Goal: Transaction & Acquisition: Purchase product/service

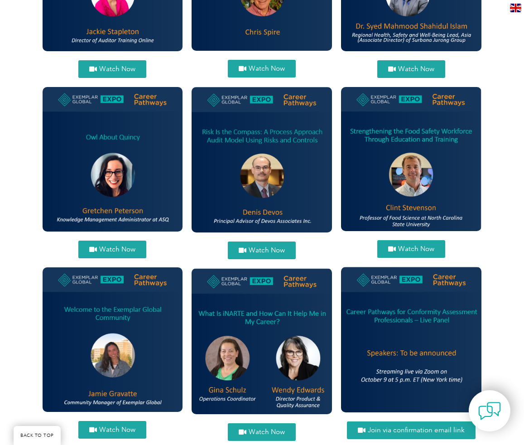
scroll to position [794, 0]
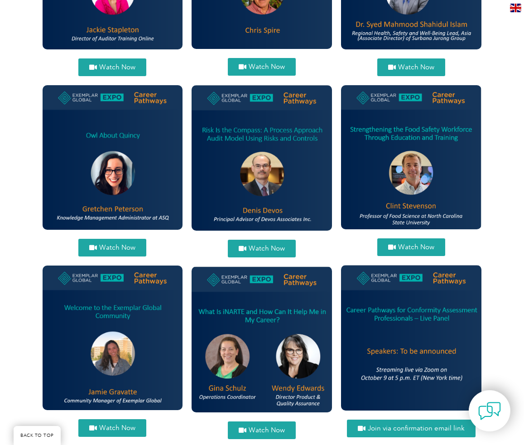
click at [263, 245] on span "Watch Now" at bounding box center [267, 248] width 36 height 7
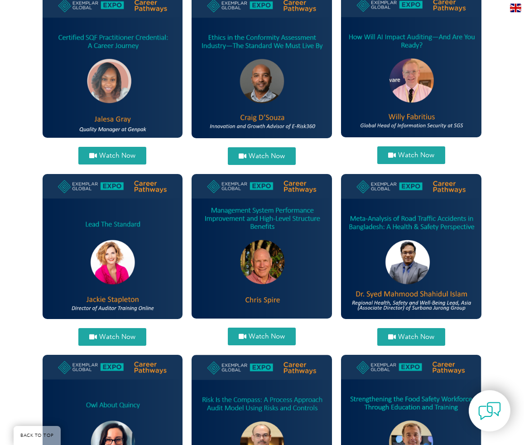
scroll to position [527, 0]
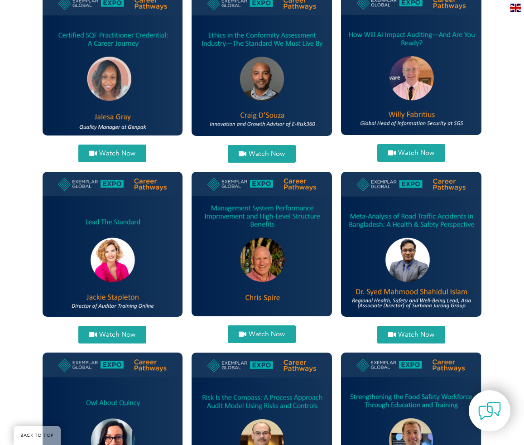
click at [400, 75] on img at bounding box center [411, 62] width 140 height 145
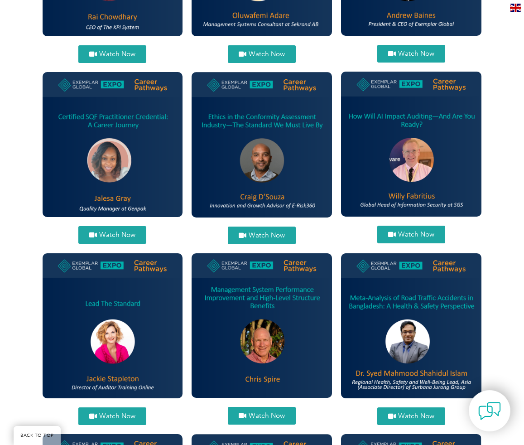
scroll to position [432, 0]
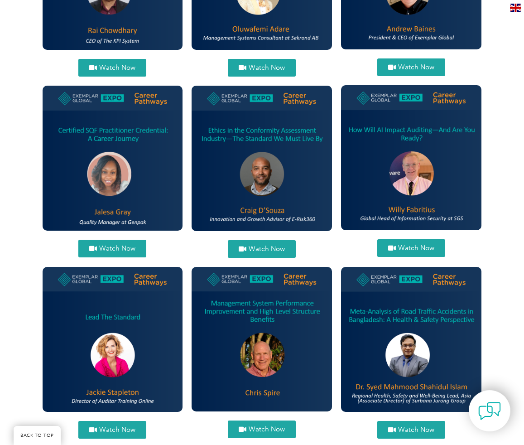
click at [416, 245] on span "Watch Now" at bounding box center [416, 248] width 36 height 7
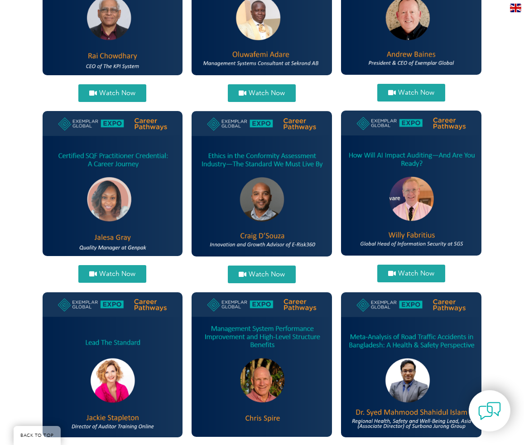
scroll to position [403, 0]
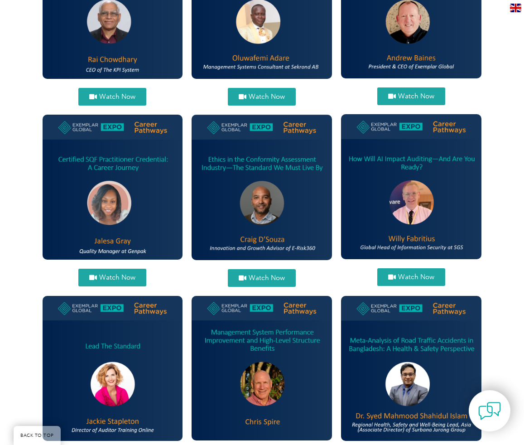
click at [403, 179] on img at bounding box center [411, 186] width 140 height 145
click at [404, 209] on img at bounding box center [411, 186] width 140 height 145
click at [407, 275] on span "Watch Now" at bounding box center [416, 277] width 36 height 7
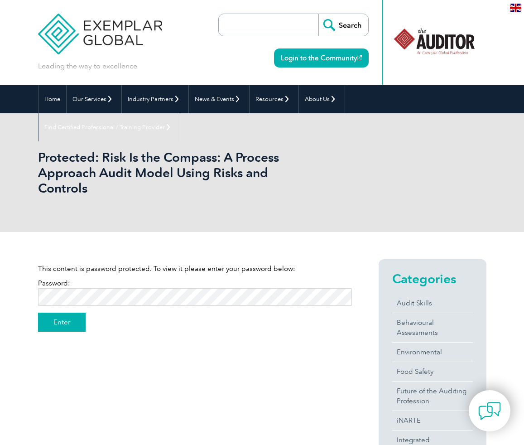
click at [60, 322] on input "Enter" at bounding box center [62, 322] width 48 height 19
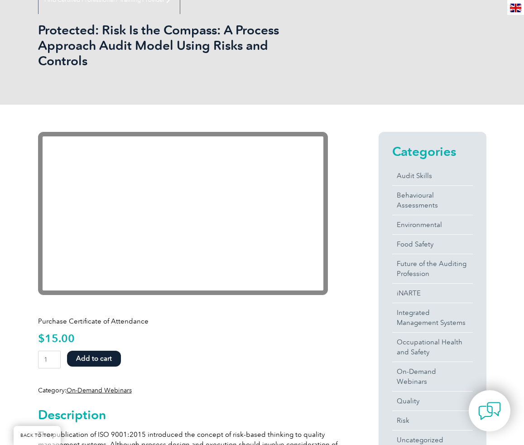
scroll to position [128, 0]
click at [95, 358] on button "Add to cart" at bounding box center [94, 358] width 54 height 16
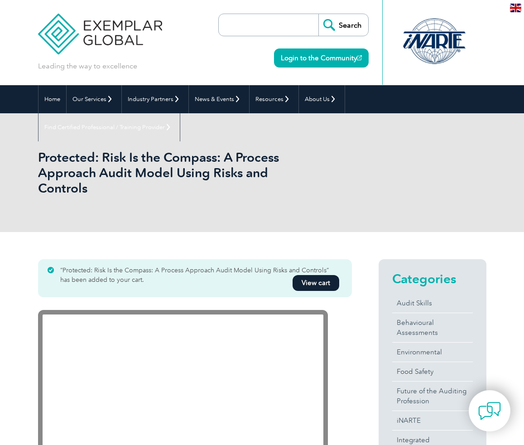
click at [321, 280] on link "View cart" at bounding box center [316, 283] width 47 height 16
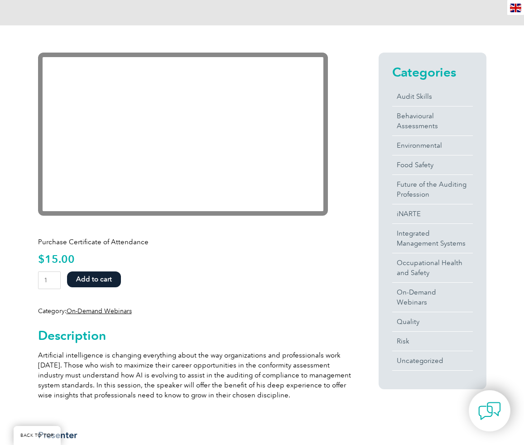
scroll to position [195, 0]
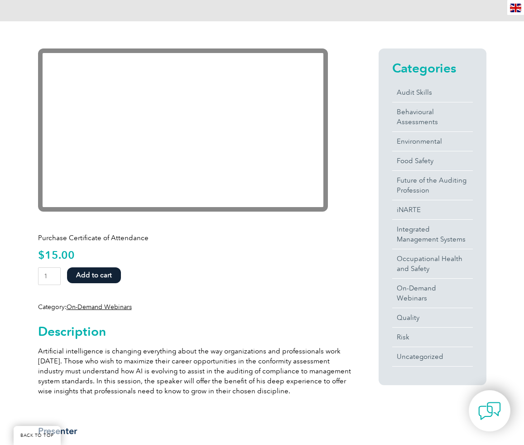
click at [91, 274] on button "Add to cart" at bounding box center [94, 275] width 54 height 16
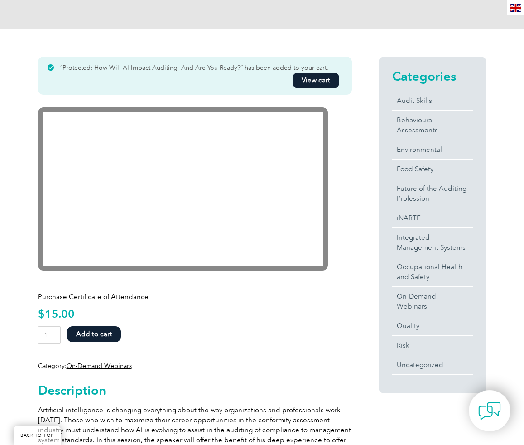
scroll to position [185, 0]
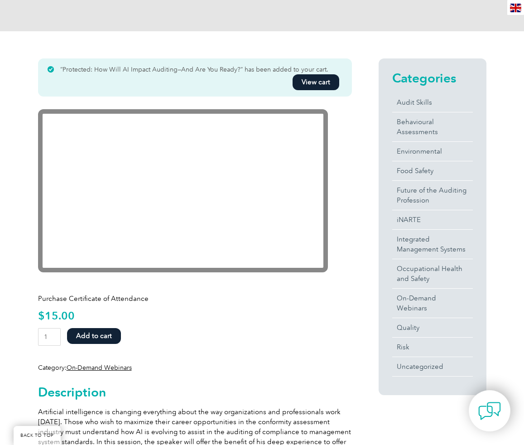
click at [323, 79] on link "View cart" at bounding box center [316, 82] width 47 height 16
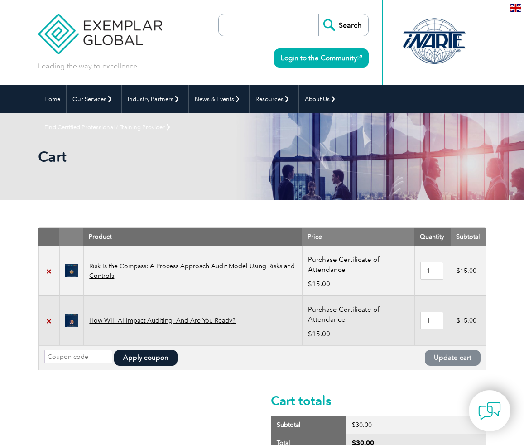
click at [63, 353] on input "Coupon:" at bounding box center [78, 357] width 68 height 14
type input "EXPO2025"
click at [137, 360] on button "Apply coupon" at bounding box center [145, 358] width 63 height 16
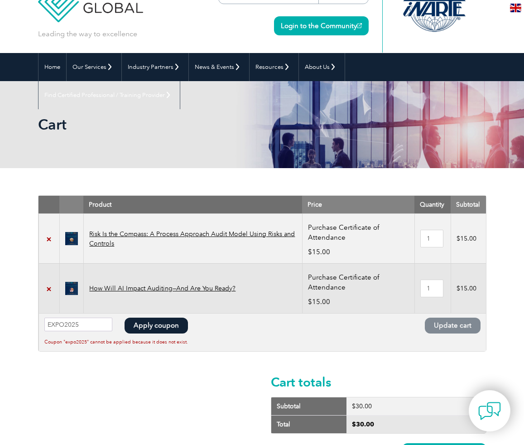
scroll to position [23, 0]
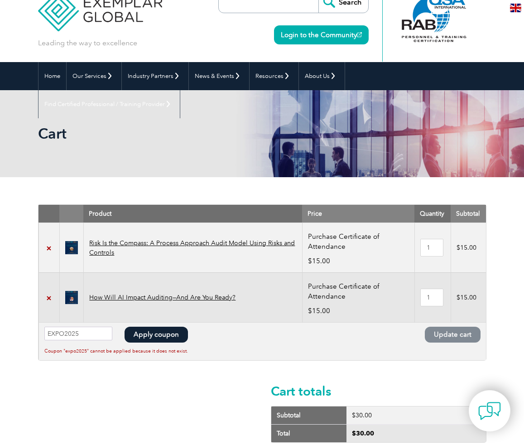
click at [169, 389] on div "Cart totals Subtotal $ 30.00 Total $ 30.00 Proceed to checkout" at bounding box center [262, 342] width 449 height 277
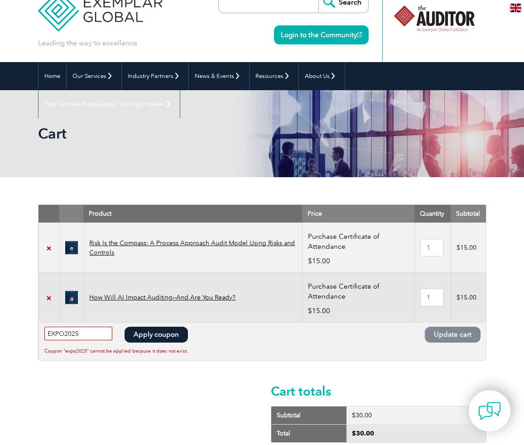
drag, startPoint x: 84, startPoint y: 333, endPoint x: 36, endPoint y: 336, distance: 47.7
click at [36, 336] on div "Remove item Thumbnail image Product Price Quantity Subtotal × Risk Is the Compa…" at bounding box center [262, 345] width 524 height 336
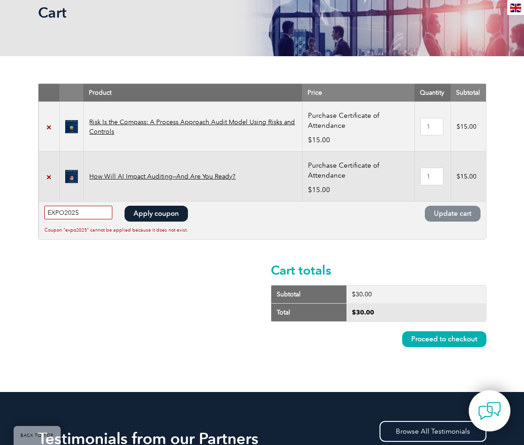
scroll to position [147, 0]
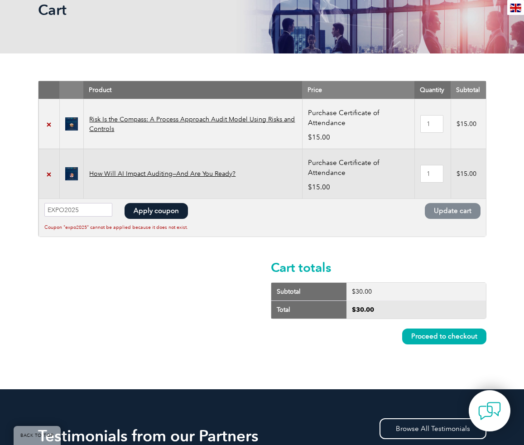
click at [442, 334] on link "Proceed to checkout" at bounding box center [444, 337] width 84 height 16
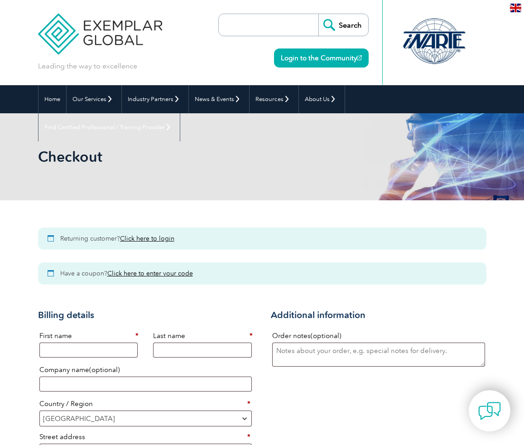
select select "[GEOGRAPHIC_DATA]"
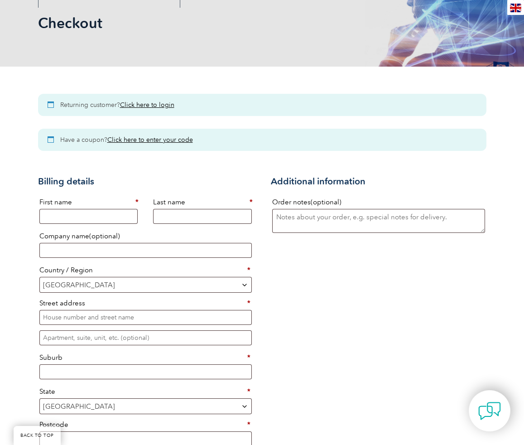
scroll to position [145, 0]
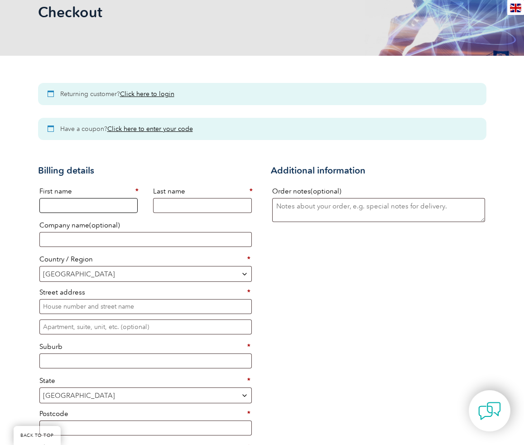
click at [63, 200] on input "First name *" at bounding box center [88, 205] width 98 height 15
type input "Philip"
type input "Fleschler"
type input "Engineered Quality Solutions"
select select "US"
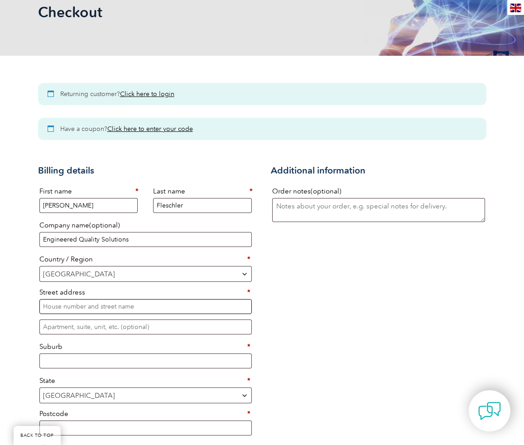
type input "6864 Calle Altamira"
type input "Pleasanton"
type input "94566-5711"
type input "15103777377"
type input "[EMAIL_ADDRESS][DOMAIN_NAME]"
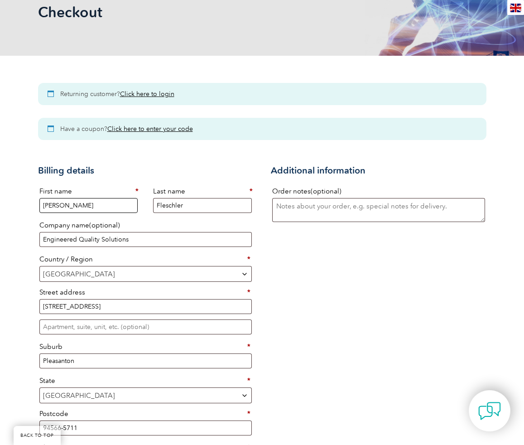
select select "Checkout"
select select "US"
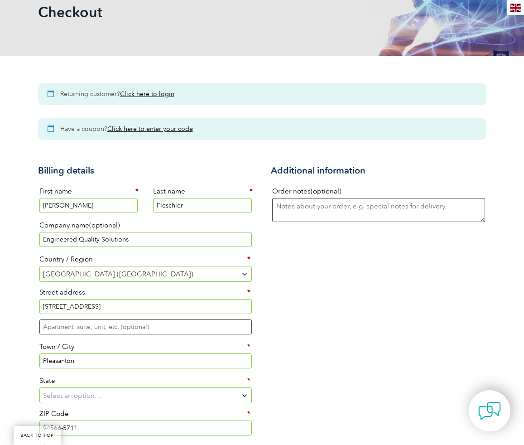
select select "CA"
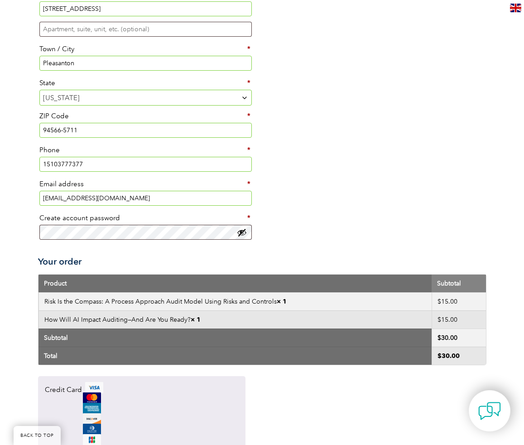
scroll to position [443, 0]
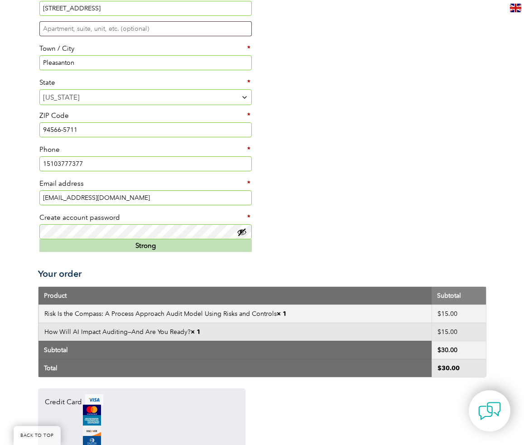
click at [207, 268] on h3 "Your order" at bounding box center [262, 273] width 449 height 11
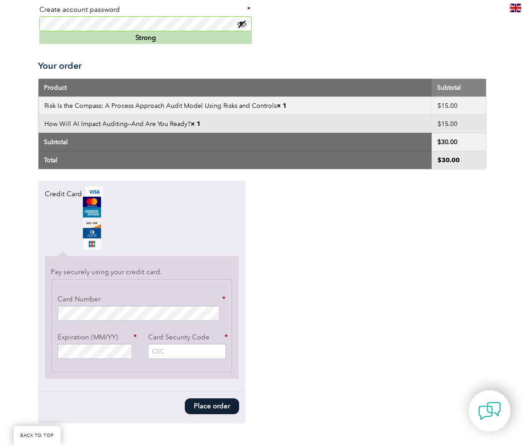
scroll to position [654, 0]
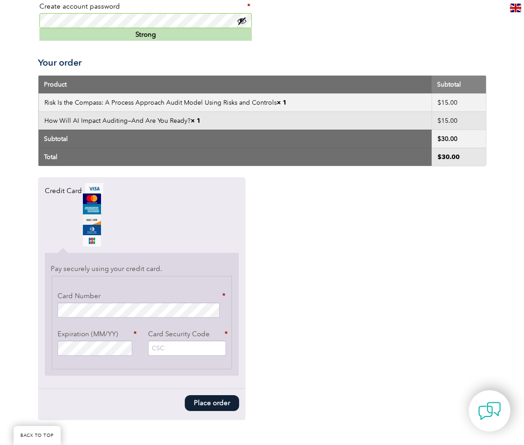
type input "455"
click at [199, 405] on button "Place order" at bounding box center [212, 403] width 54 height 16
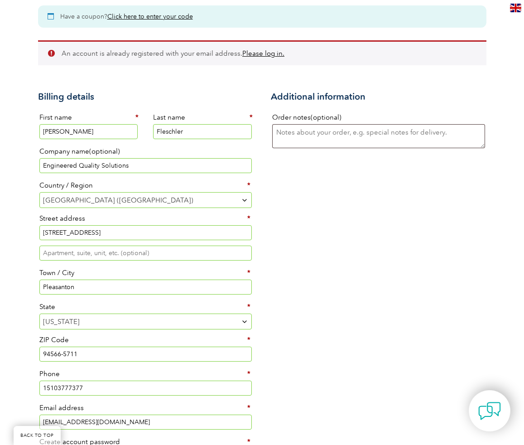
scroll to position [260, 0]
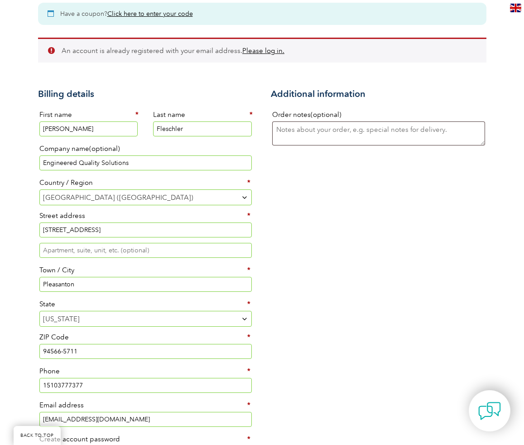
click at [261, 53] on link "Please log in." at bounding box center [263, 51] width 42 height 8
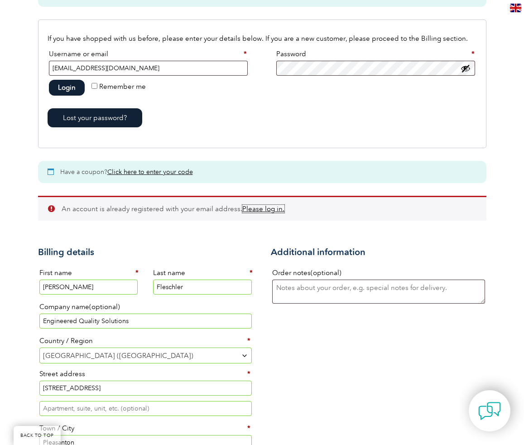
scroll to position [240, 0]
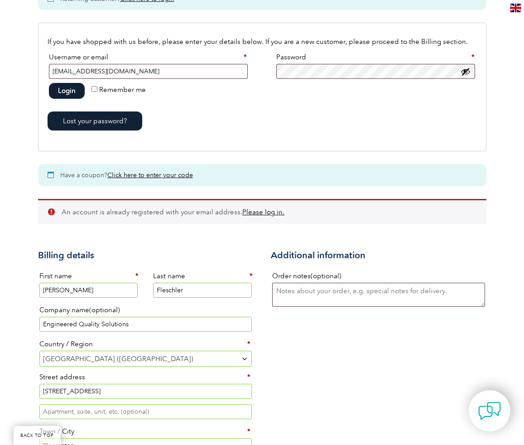
click at [63, 87] on button "Login" at bounding box center [67, 91] width 36 height 16
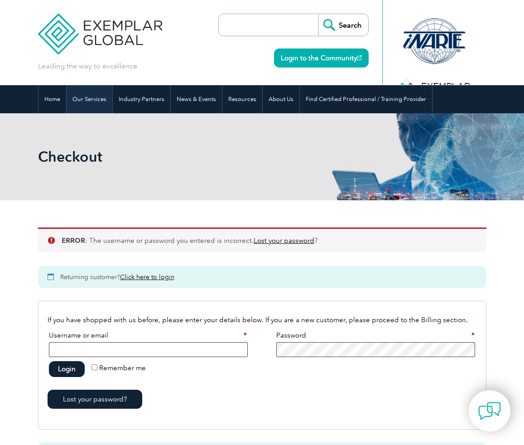
select select "CA"
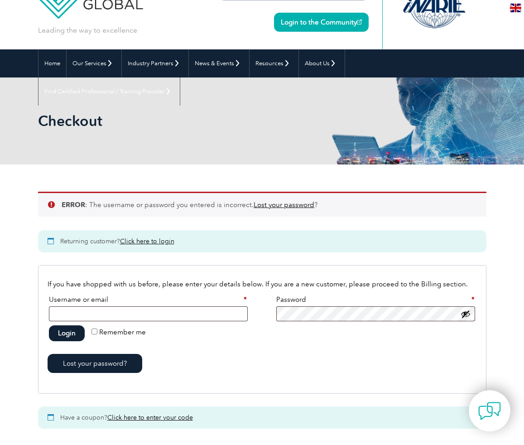
scroll to position [37, 0]
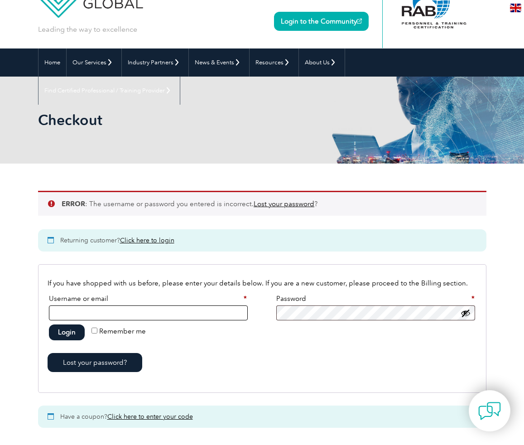
type input "pfleschler@gmail.com"
click at [278, 201] on link "Lost your password" at bounding box center [284, 204] width 61 height 8
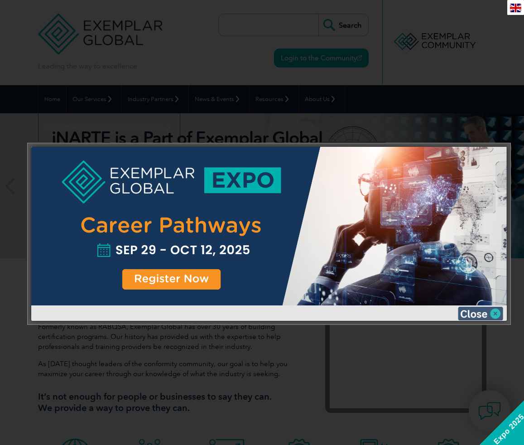
click at [498, 312] on img at bounding box center [480, 314] width 45 height 14
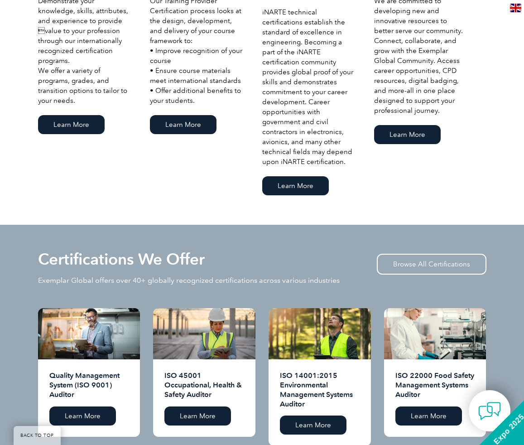
scroll to position [636, 0]
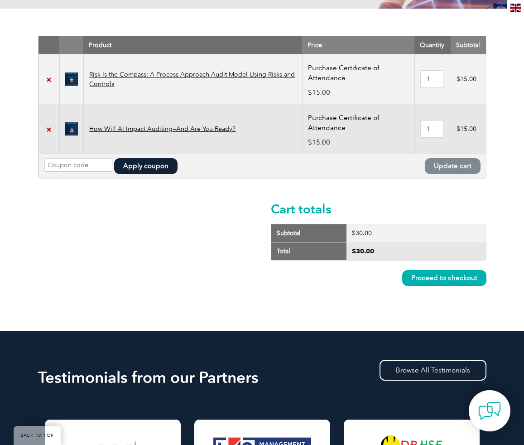
scroll to position [198, 0]
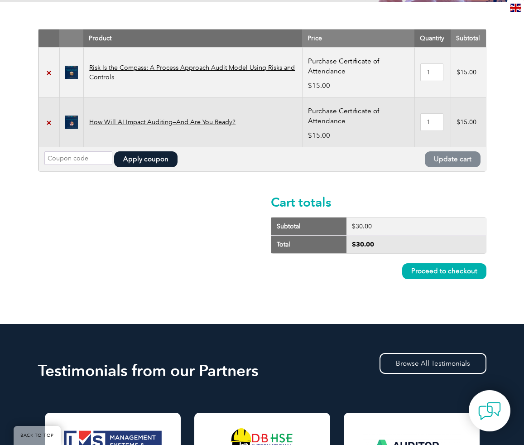
click at [465, 267] on link "Proceed to checkout" at bounding box center [444, 271] width 84 height 16
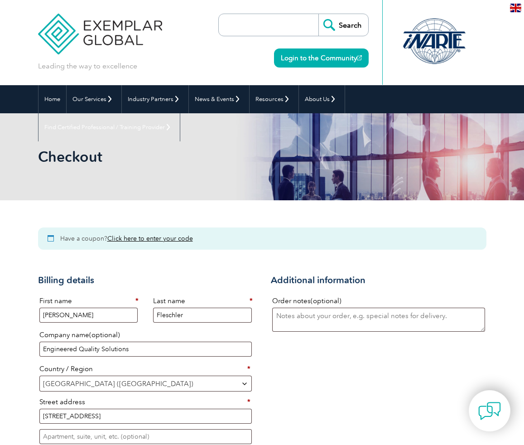
select select "CA"
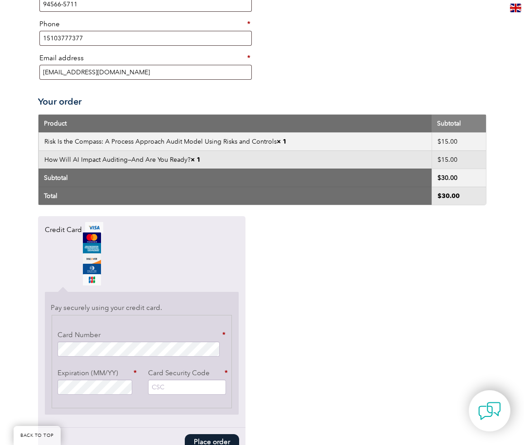
scroll to position [534, 0]
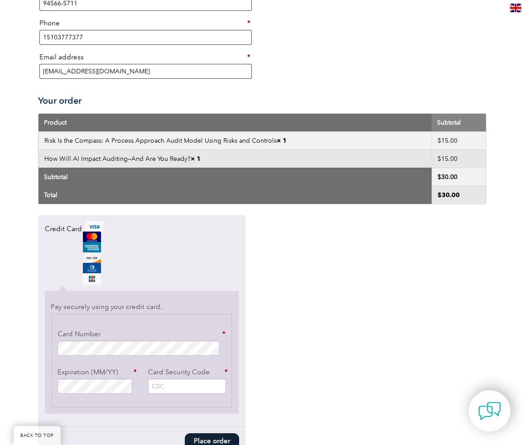
type input "455"
click at [204, 440] on button "Place order" at bounding box center [212, 441] width 54 height 16
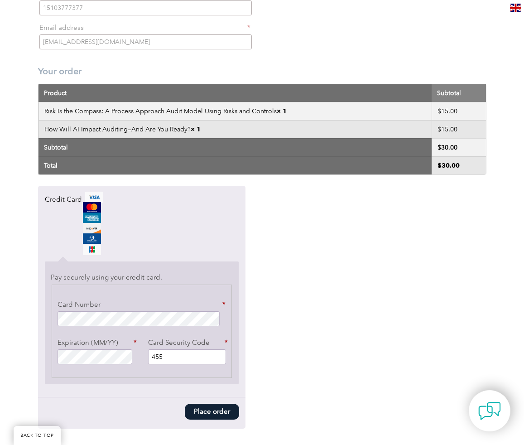
scroll to position [566, 0]
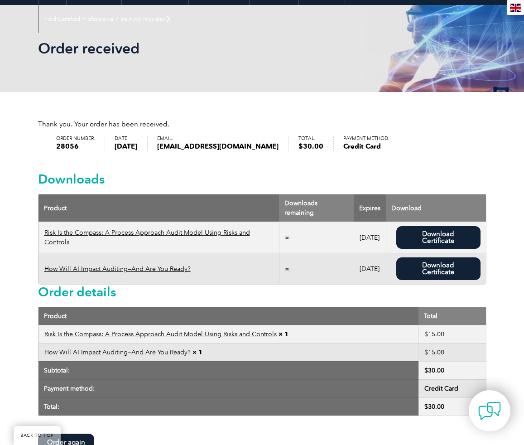
scroll to position [114, 0]
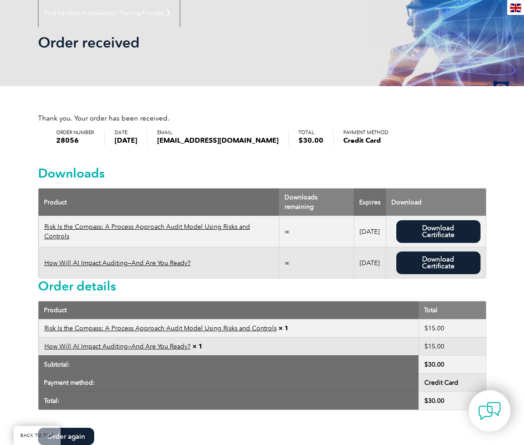
click at [443, 230] on link "Download Certificate" at bounding box center [438, 231] width 84 height 23
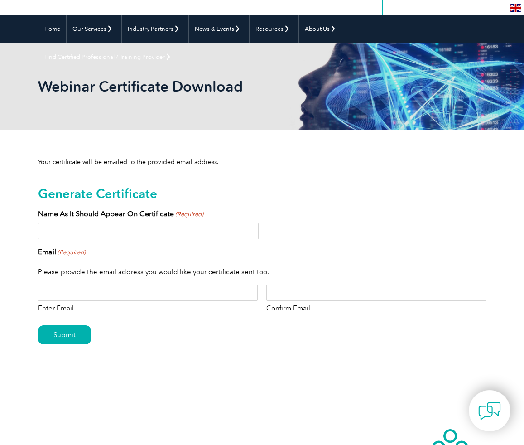
scroll to position [73, 0]
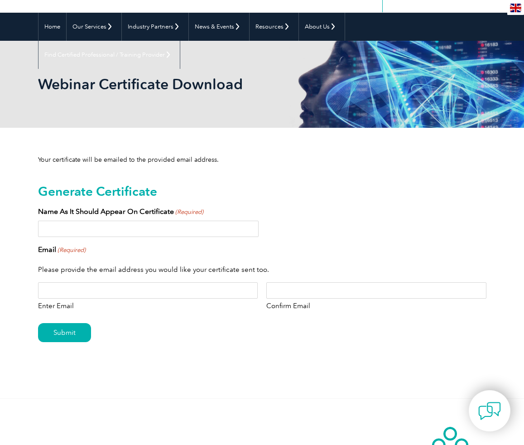
click at [60, 222] on input "Name As It Should Appear On Certificate (Required)" at bounding box center [148, 229] width 221 height 16
type input "Philip H. Fleschler"
click at [76, 293] on input "Enter Email" at bounding box center [148, 290] width 220 height 16
type input "pfleschler@gmail.com"
type input "[EMAIL_ADDRESS][DOMAIN_NAME]"
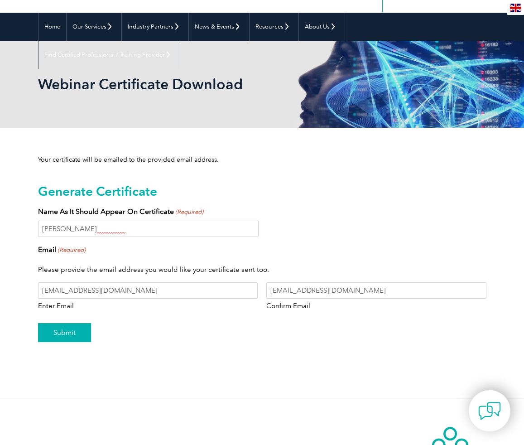
click at [65, 329] on input "Submit" at bounding box center [64, 332] width 53 height 19
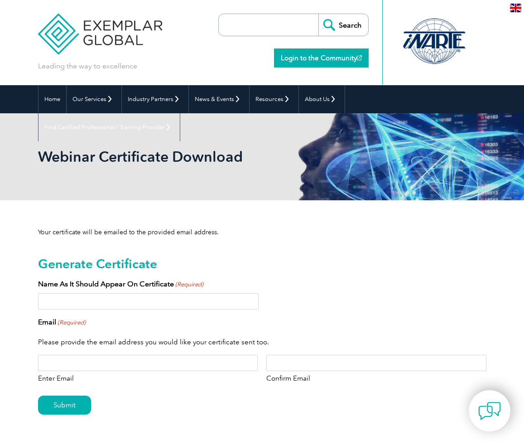
click at [316, 55] on link "Login to the Community" at bounding box center [321, 57] width 95 height 19
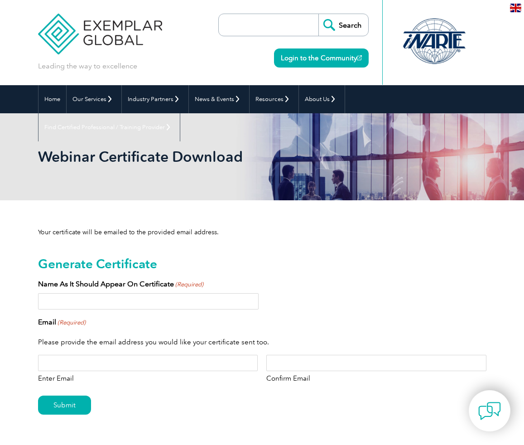
click at [63, 295] on input "Name As It Should Appear On Certificate (Required)" at bounding box center [148, 301] width 221 height 16
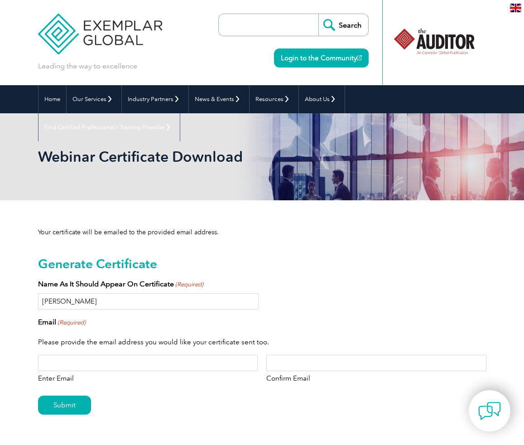
type input "[PERSON_NAME]"
click at [48, 367] on input "Enter Email" at bounding box center [148, 363] width 220 height 16
type input "[EMAIL_ADDRESS][DOMAIN_NAME]"
click at [74, 406] on input "Submit" at bounding box center [64, 405] width 53 height 19
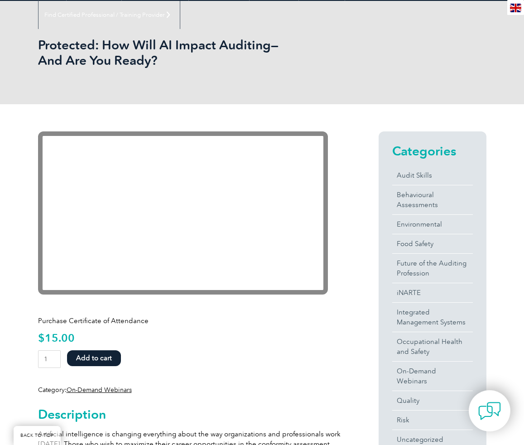
scroll to position [114, 0]
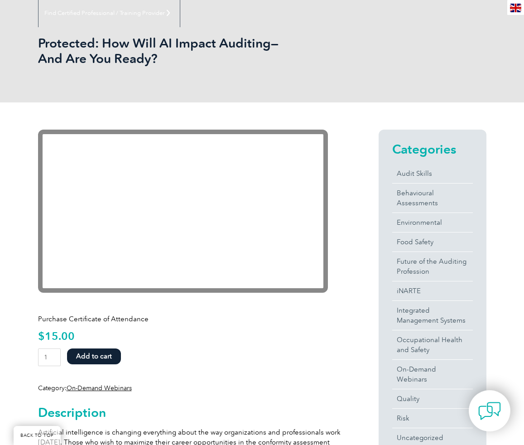
click at [199, 321] on p "Purchase Certificate of Attendance" at bounding box center [195, 319] width 314 height 10
